Goal: Transaction & Acquisition: Purchase product/service

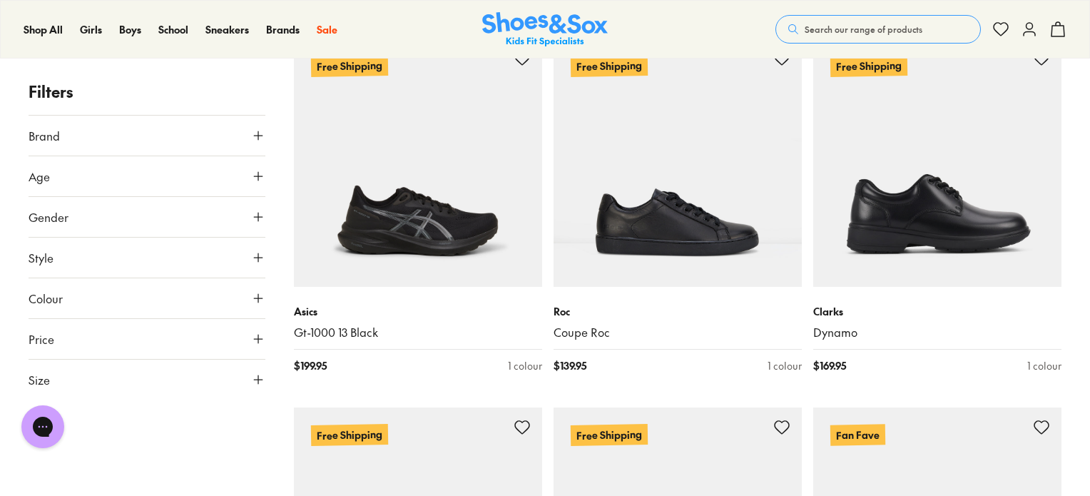
scroll to position [1883, 0]
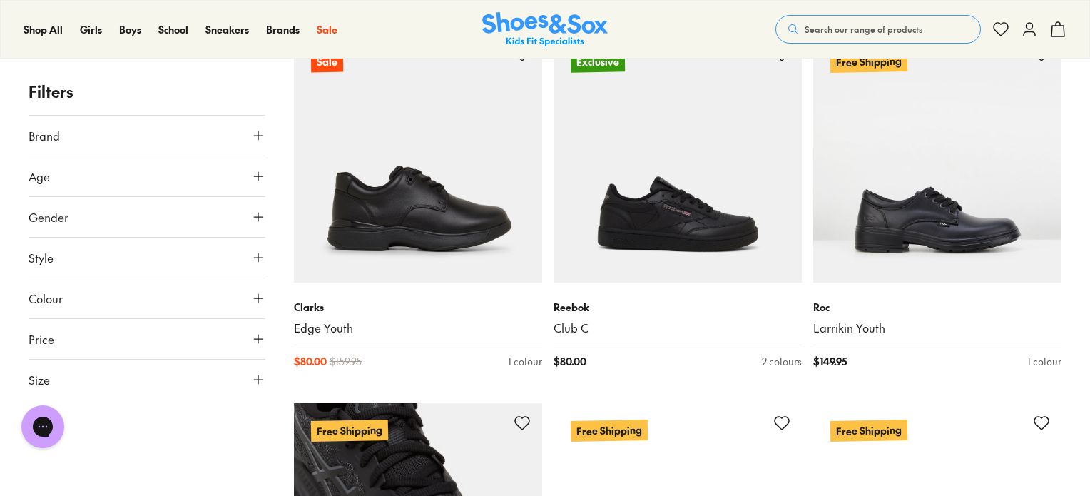
scroll to position [3937, 0]
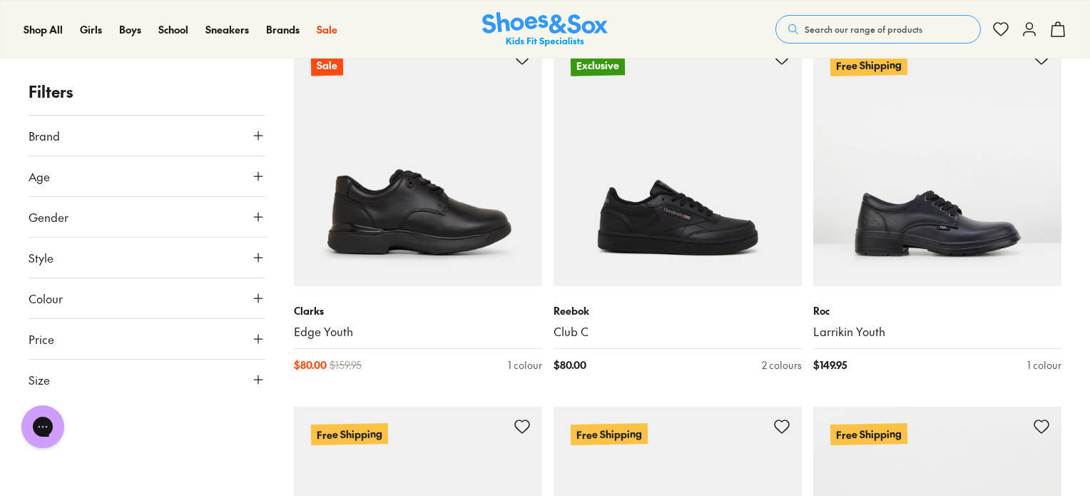
click at [257, 131] on icon at bounding box center [258, 135] width 14 height 14
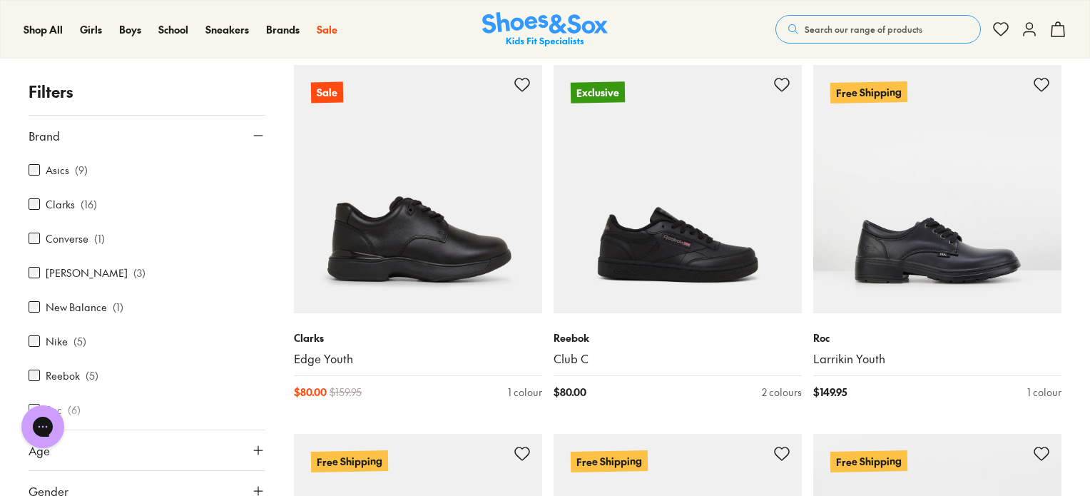
scroll to position [3908, 0]
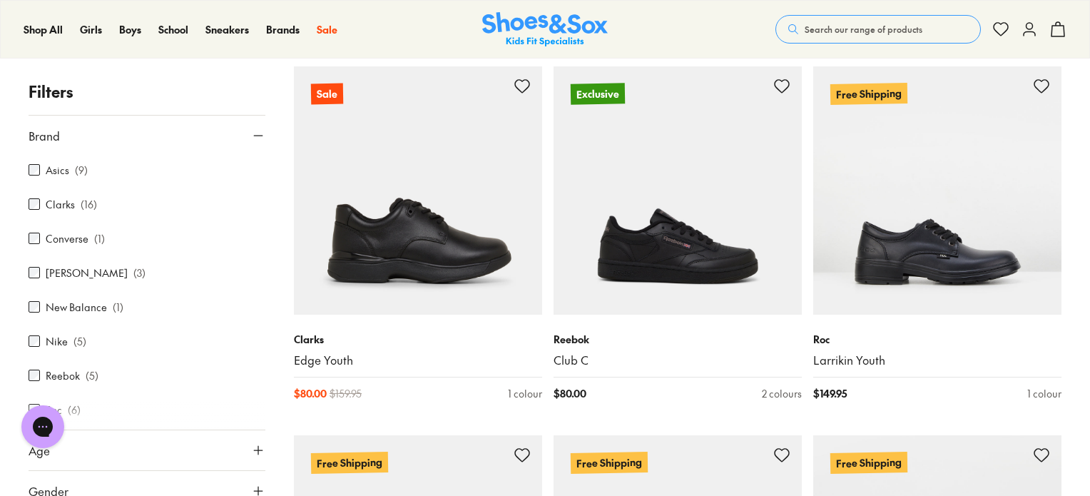
click at [137, 136] on button "Brand" at bounding box center [147, 136] width 237 height 40
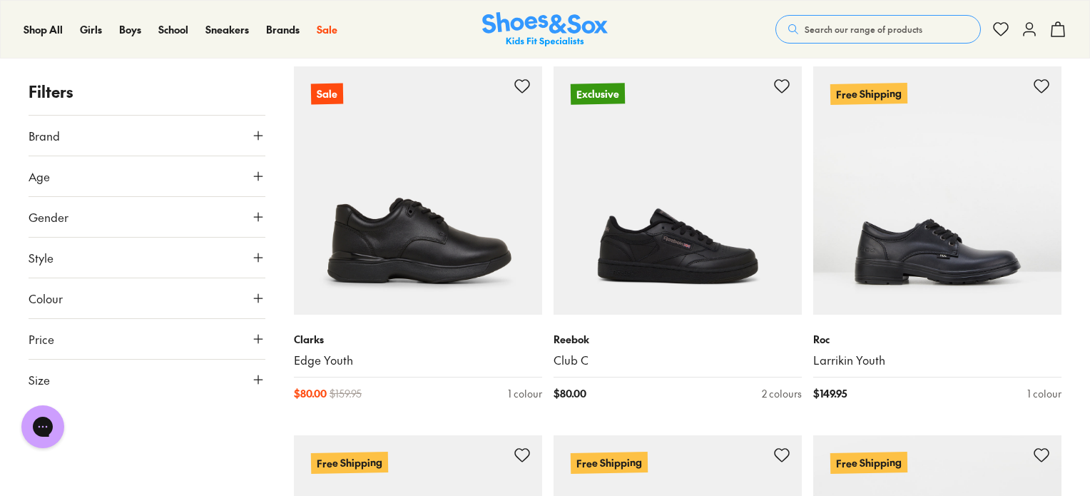
click at [137, 136] on button "Brand" at bounding box center [147, 136] width 237 height 40
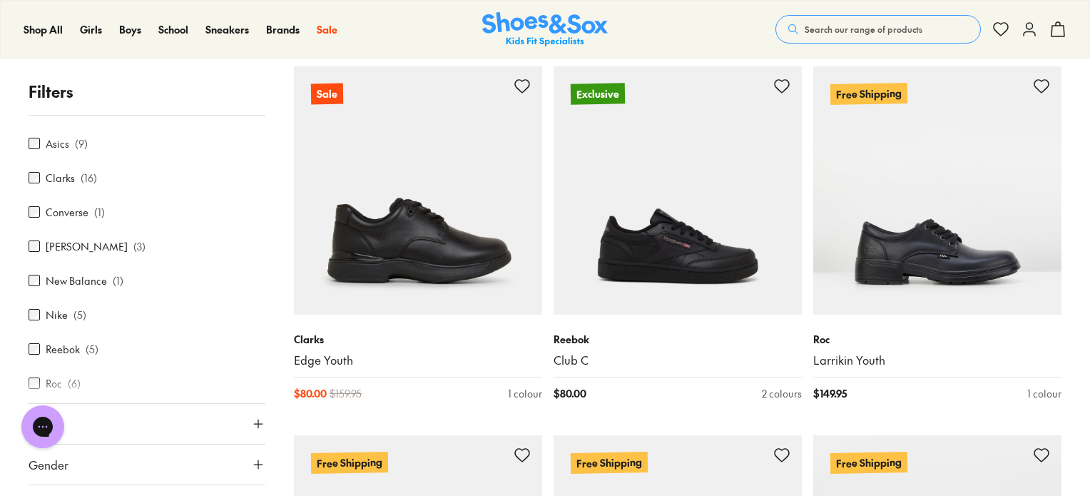
scroll to position [29, 0]
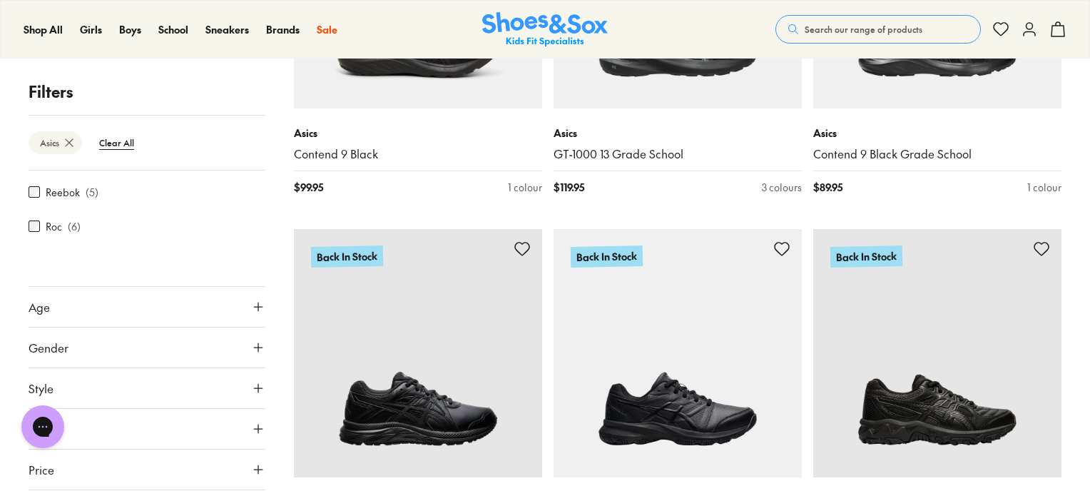
scroll to position [231, 0]
click at [251, 279] on icon at bounding box center [258, 274] width 14 height 14
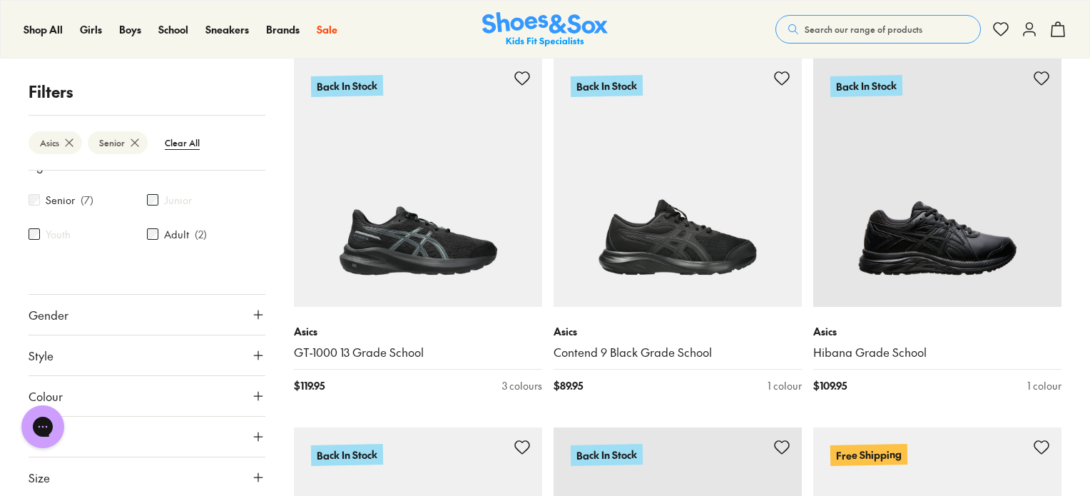
scroll to position [231, 0]
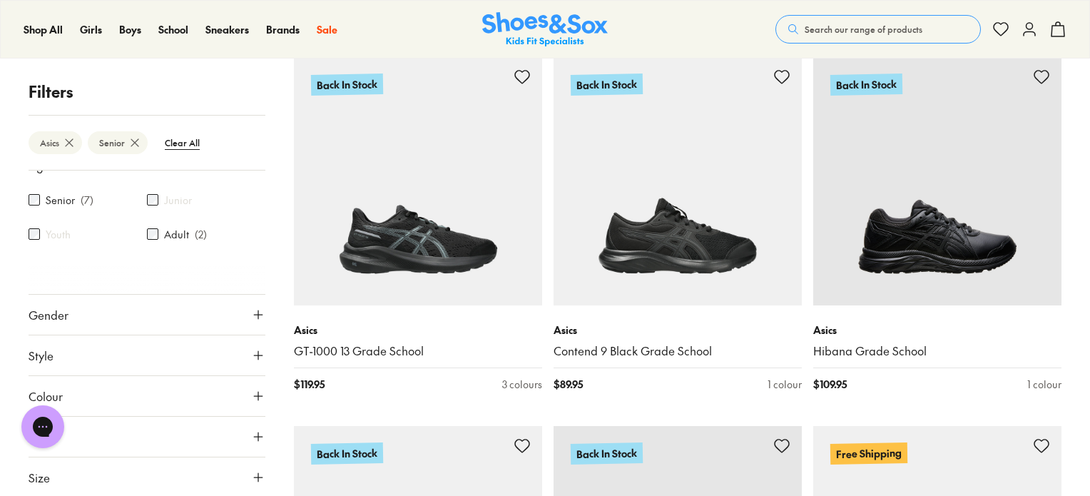
click at [254, 314] on use at bounding box center [258, 314] width 9 height 9
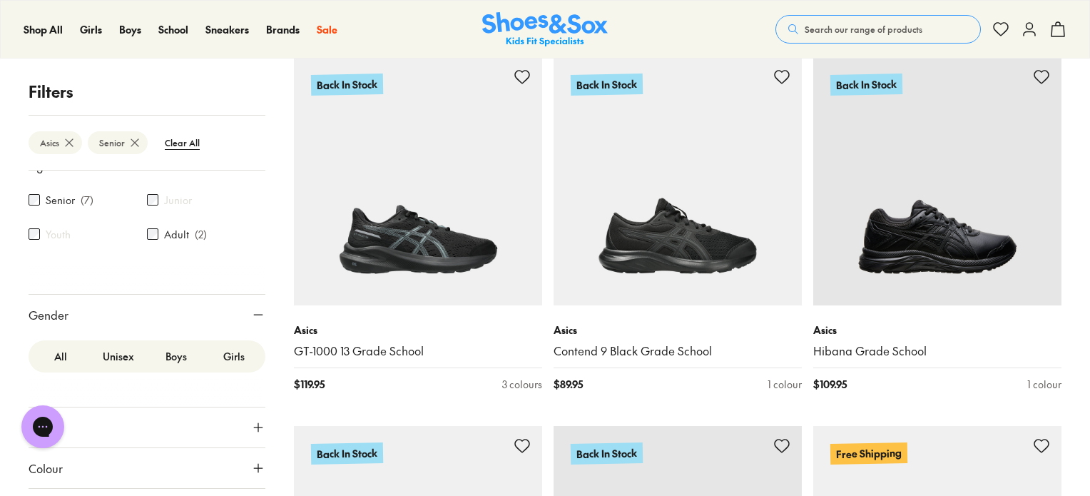
click at [164, 350] on label "Boys" at bounding box center [176, 356] width 58 height 26
click at [168, 357] on label "Boys" at bounding box center [176, 356] width 58 height 26
click at [176, 352] on label "Boys" at bounding box center [176, 356] width 58 height 26
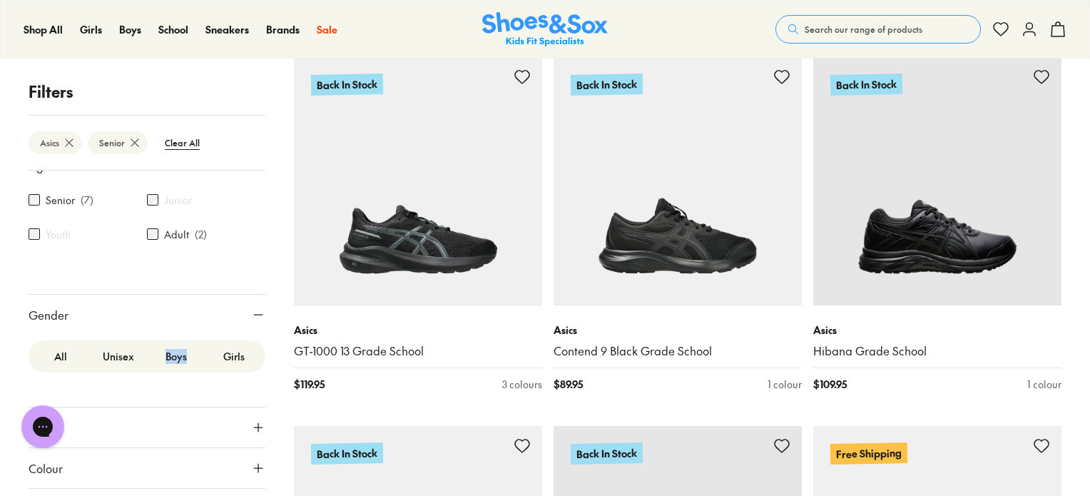
click at [179, 314] on button "Gender" at bounding box center [147, 315] width 237 height 40
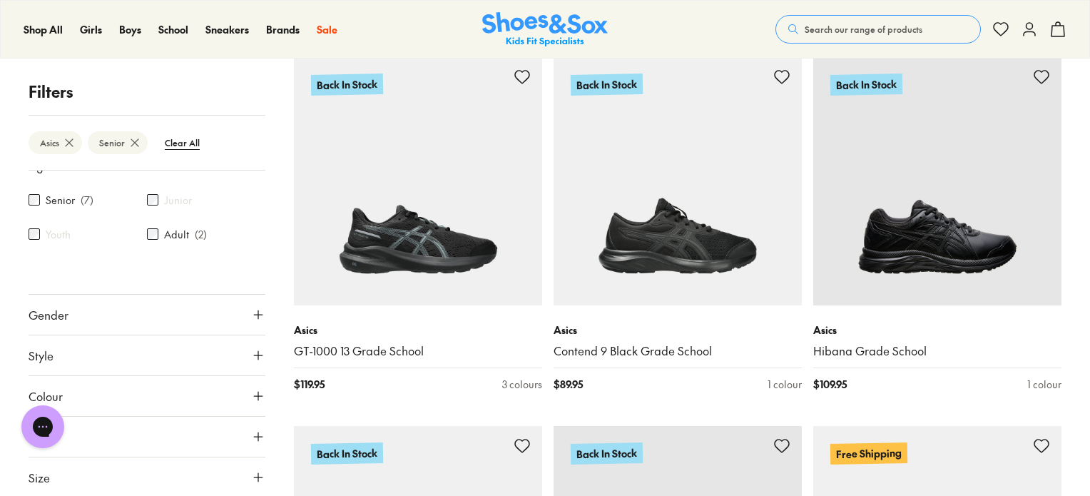
click at [248, 305] on button "Gender" at bounding box center [147, 315] width 237 height 40
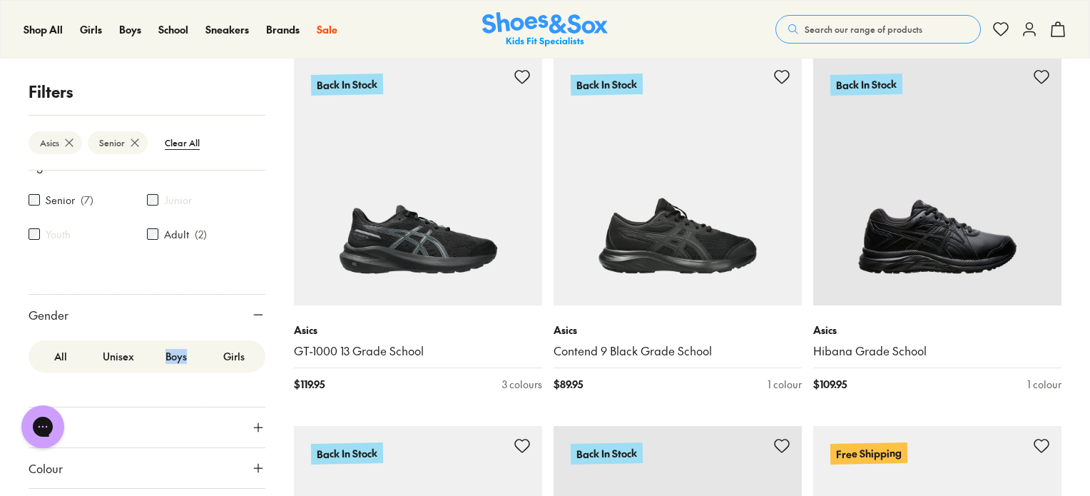
click at [186, 362] on label "Boys" at bounding box center [176, 356] width 58 height 26
click at [170, 352] on label "Boys" at bounding box center [176, 356] width 58 height 26
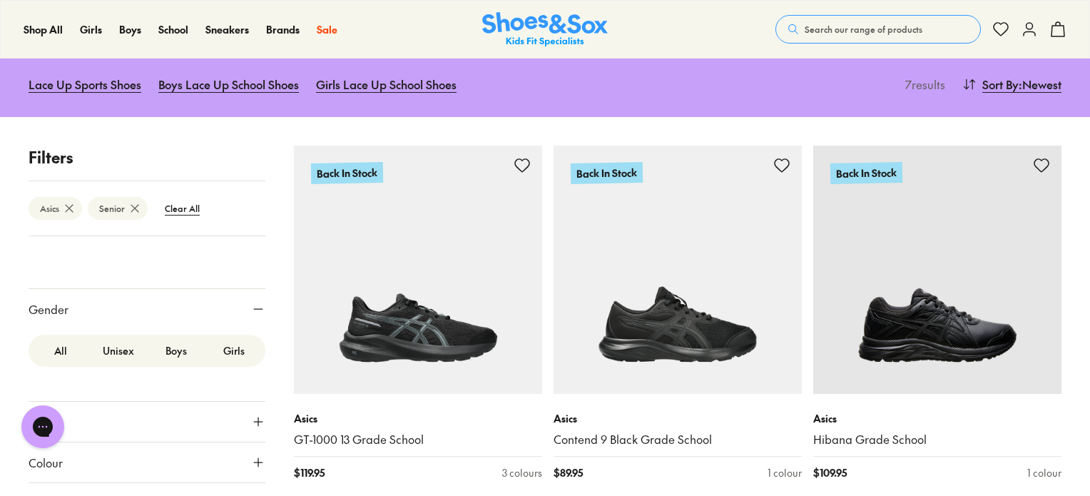
scroll to position [17, 0]
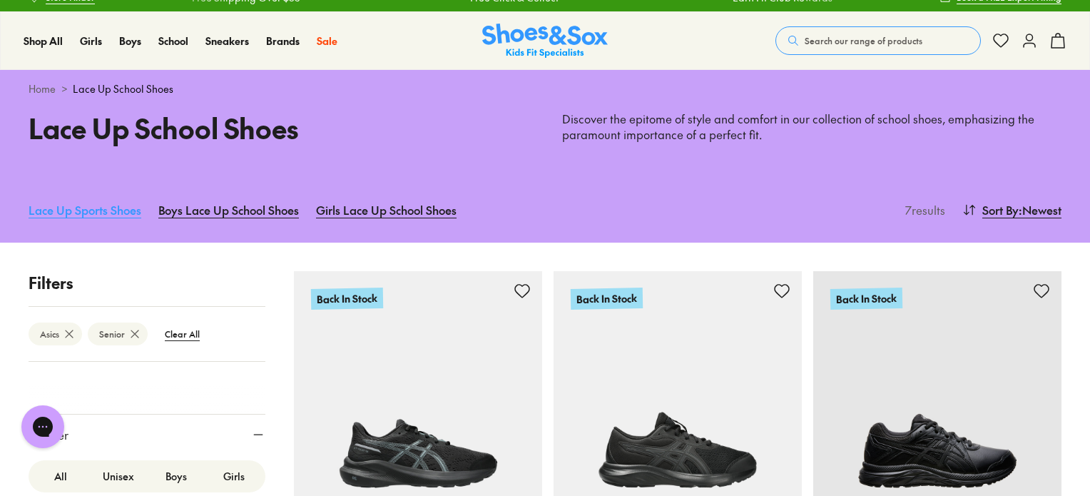
click at [102, 210] on link "Lace Up Sports Shoes" at bounding box center [85, 209] width 113 height 31
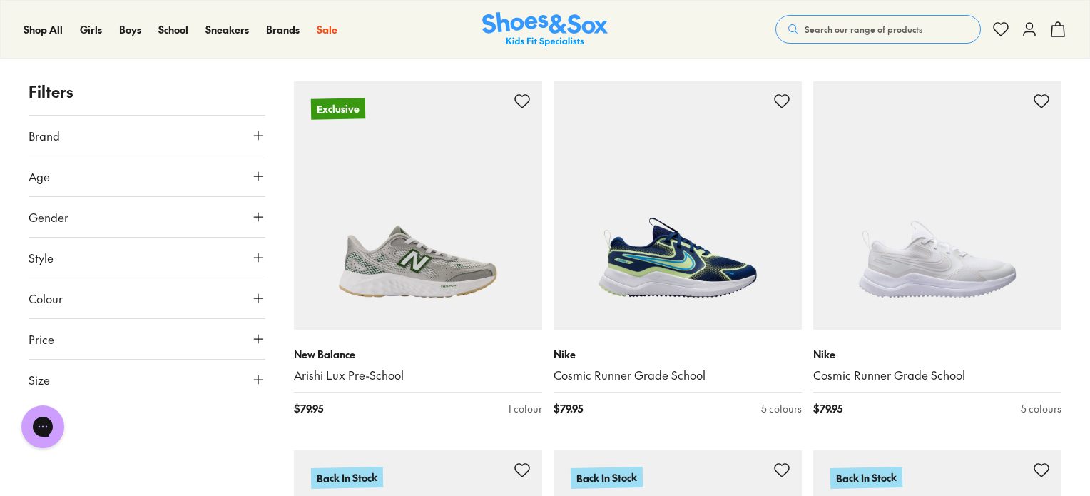
scroll to position [1312, 0]
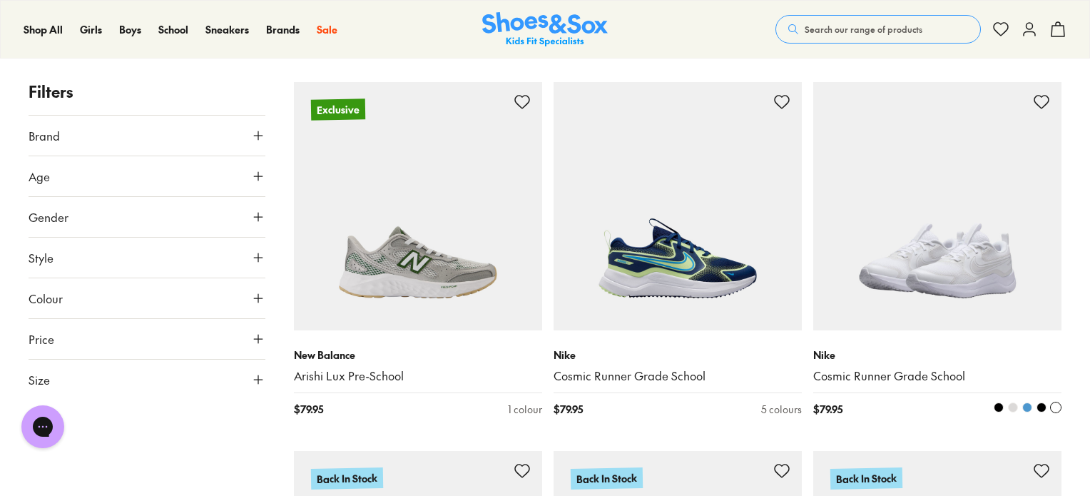
click at [1002, 409] on span at bounding box center [998, 407] width 10 height 10
click at [925, 226] on img at bounding box center [937, 206] width 248 height 248
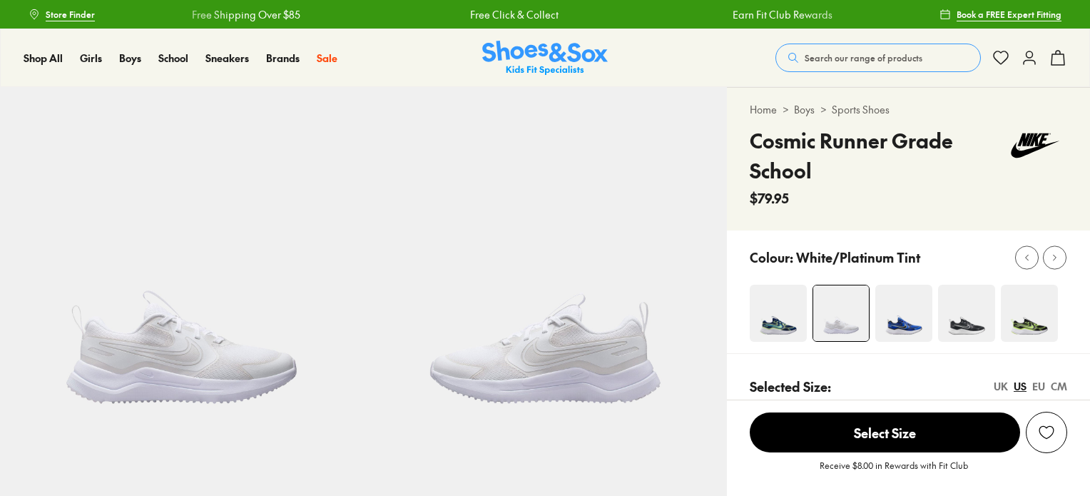
select select "*"
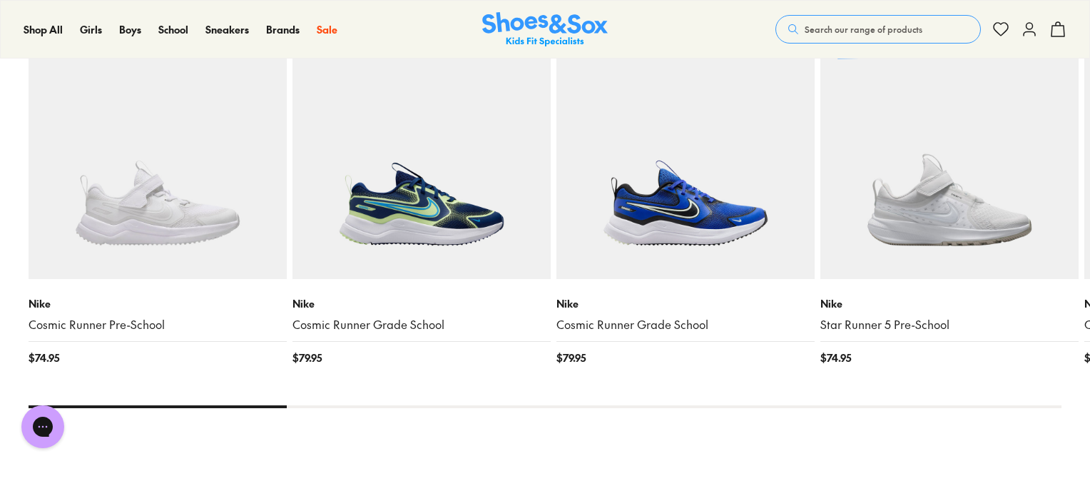
scroll to position [1426, 0]
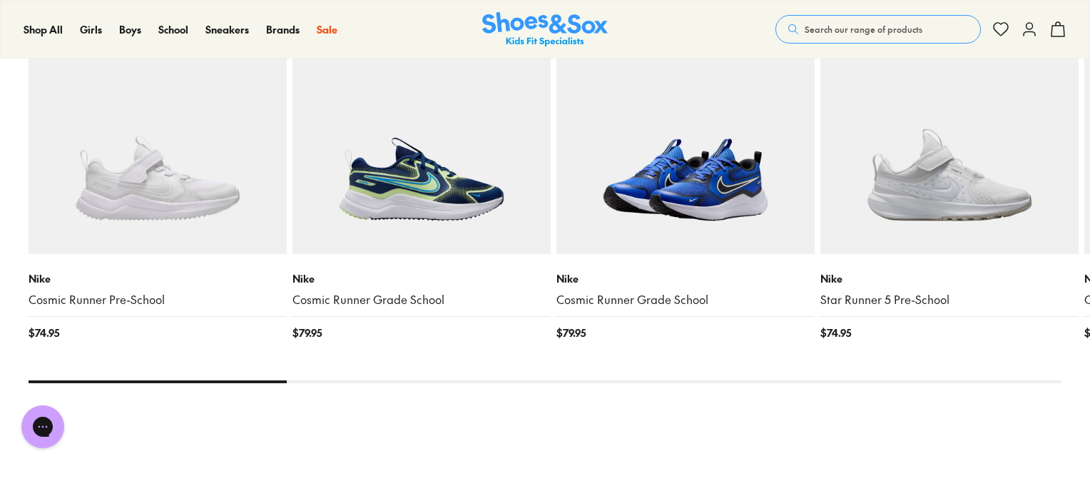
click at [746, 163] on img at bounding box center [685, 125] width 258 height 258
